Goal: Find specific page/section

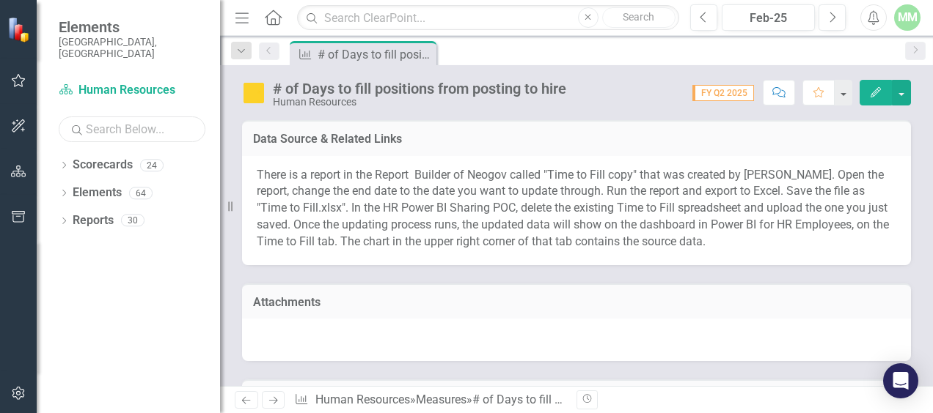
click at [95, 123] on input "text" at bounding box center [132, 130] width 147 height 26
type input "human"
click at [63, 162] on icon at bounding box center [64, 165] width 4 height 7
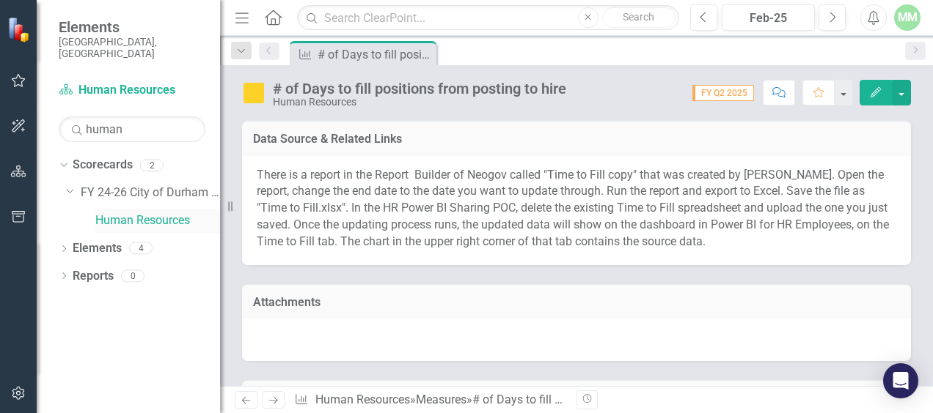
click at [121, 213] on link "Human Resources" at bounding box center [157, 221] width 125 height 17
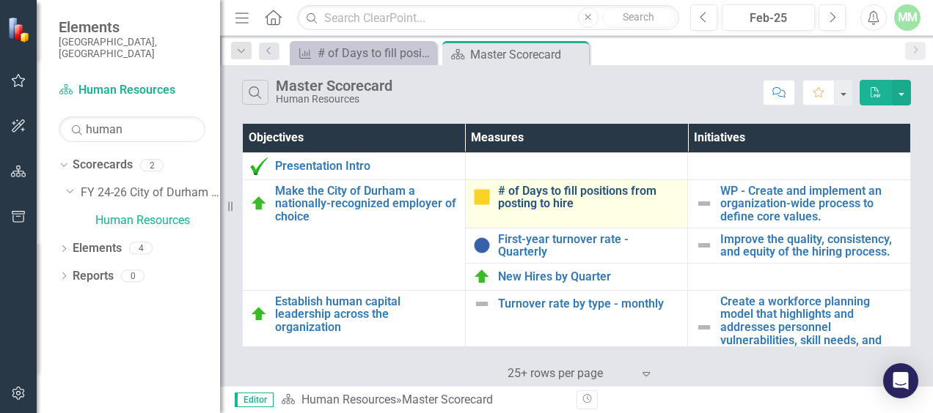
click at [547, 200] on link "# of Days to fill positions from posting to hire" at bounding box center [589, 198] width 183 height 26
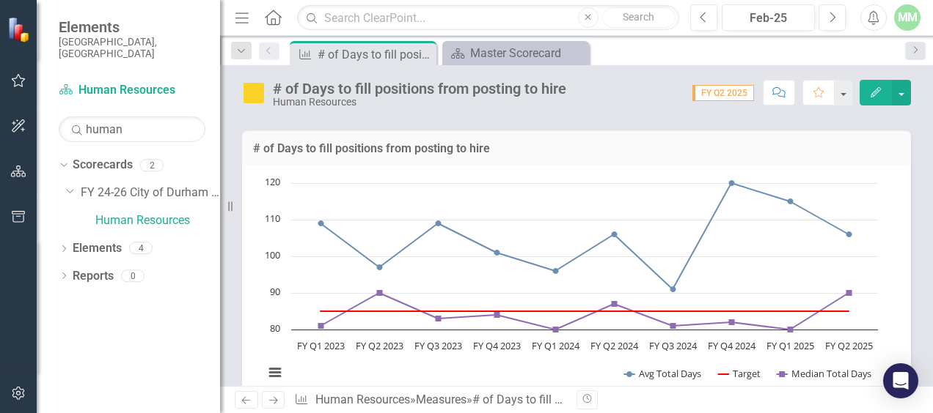
scroll to position [591, 0]
click at [489, 42] on div "Scorecard Master Scorecard Close" at bounding box center [515, 53] width 147 height 24
click at [487, 45] on div "Master Scorecard" at bounding box center [518, 53] width 97 height 18
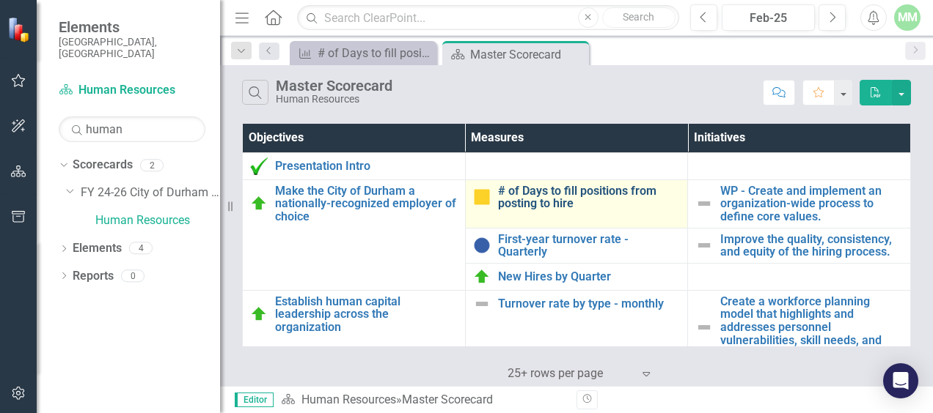
click at [551, 196] on link "# of Days to fill positions from posting to hire" at bounding box center [589, 198] width 183 height 26
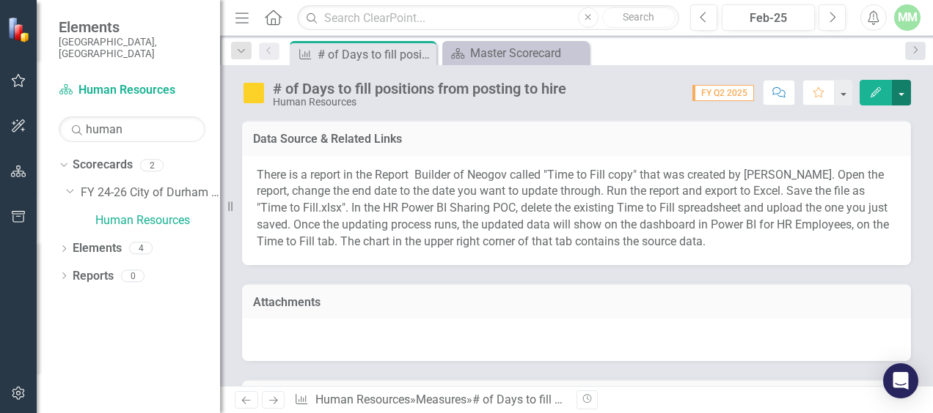
click at [902, 92] on button "button" at bounding box center [900, 93] width 19 height 26
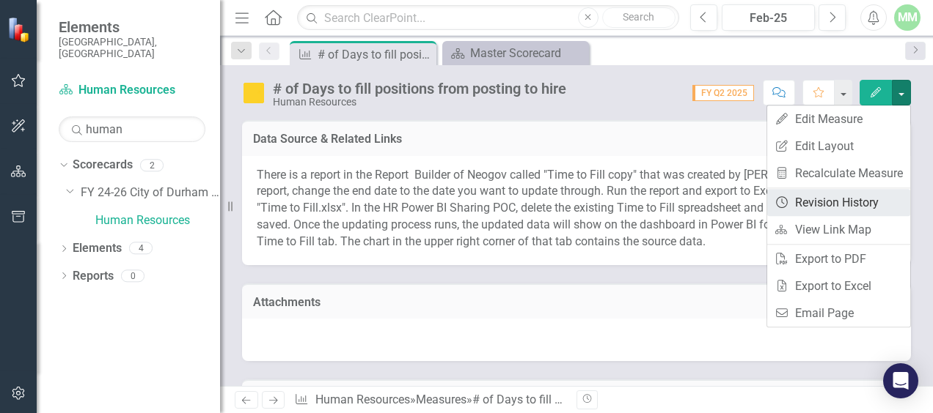
click at [848, 198] on link "Revision History Revision History" at bounding box center [838, 202] width 143 height 27
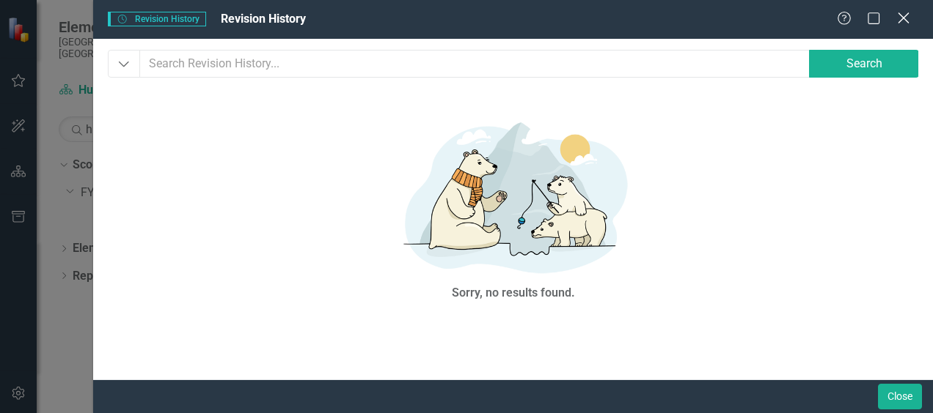
click at [905, 11] on div "Close" at bounding box center [903, 20] width 18 height 20
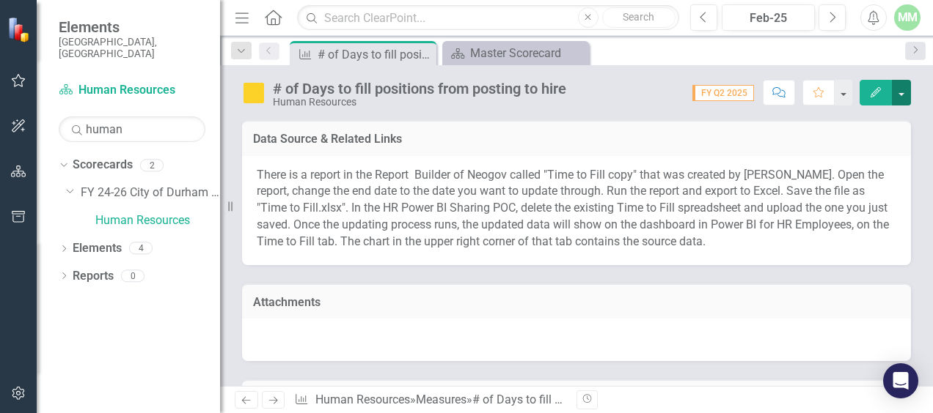
click at [905, 88] on button "button" at bounding box center [900, 93] width 19 height 26
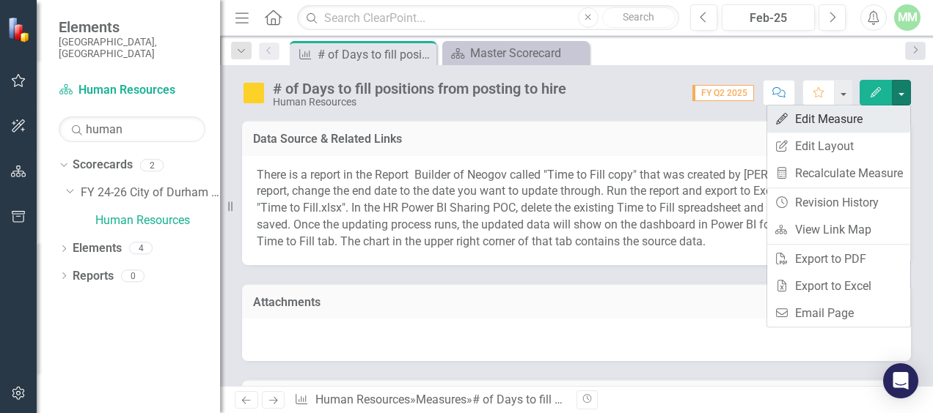
click at [815, 118] on link "Edit Edit Measure" at bounding box center [838, 119] width 143 height 27
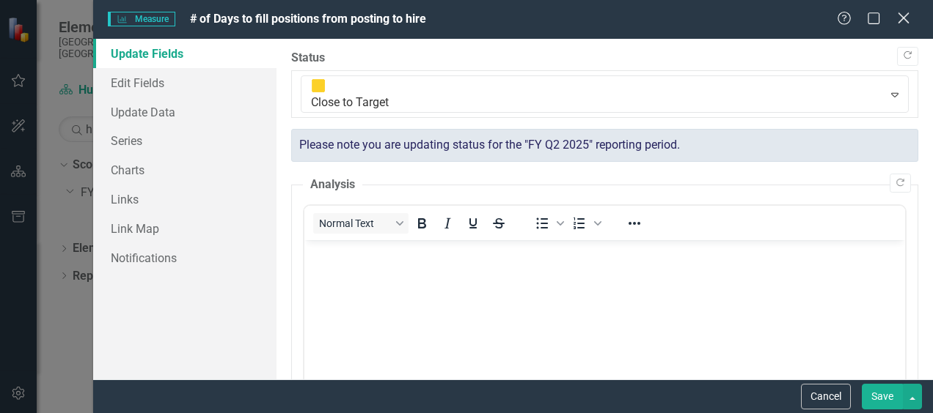
click at [901, 24] on icon "Close" at bounding box center [903, 18] width 18 height 14
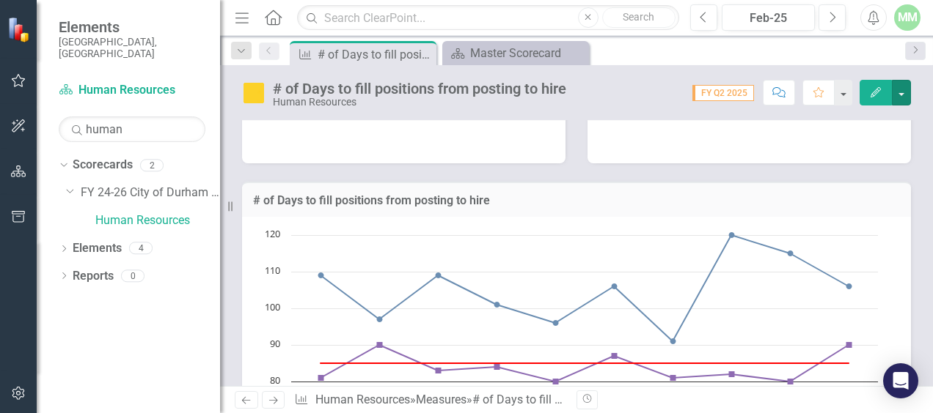
scroll to position [563, 0]
